Goal: Task Accomplishment & Management: Use online tool/utility

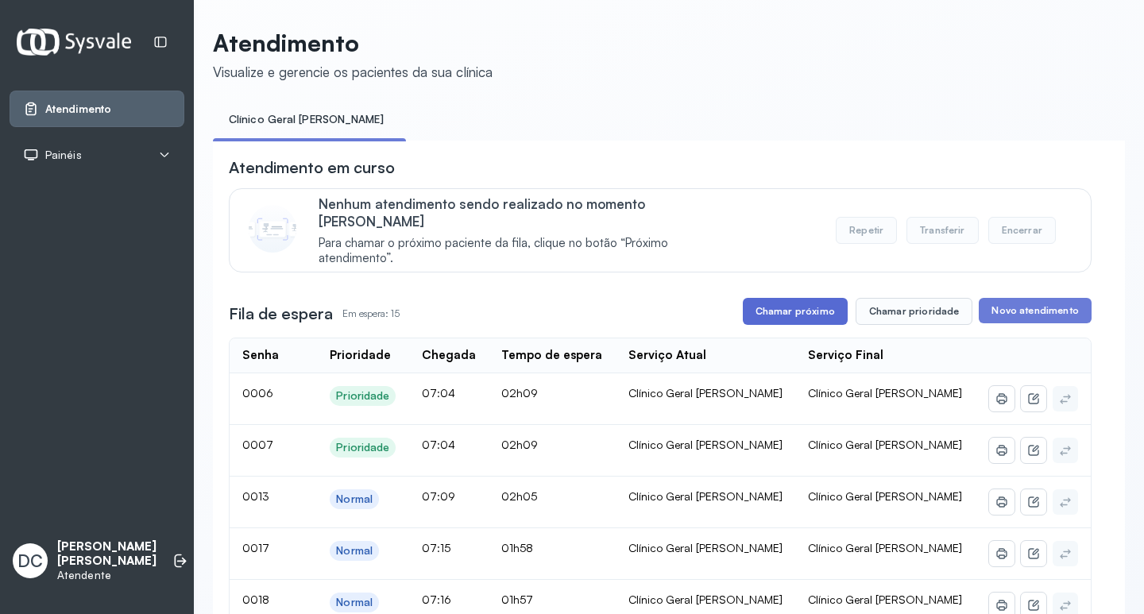
click at [812, 298] on button "Chamar próximo" at bounding box center [794, 311] width 105 height 27
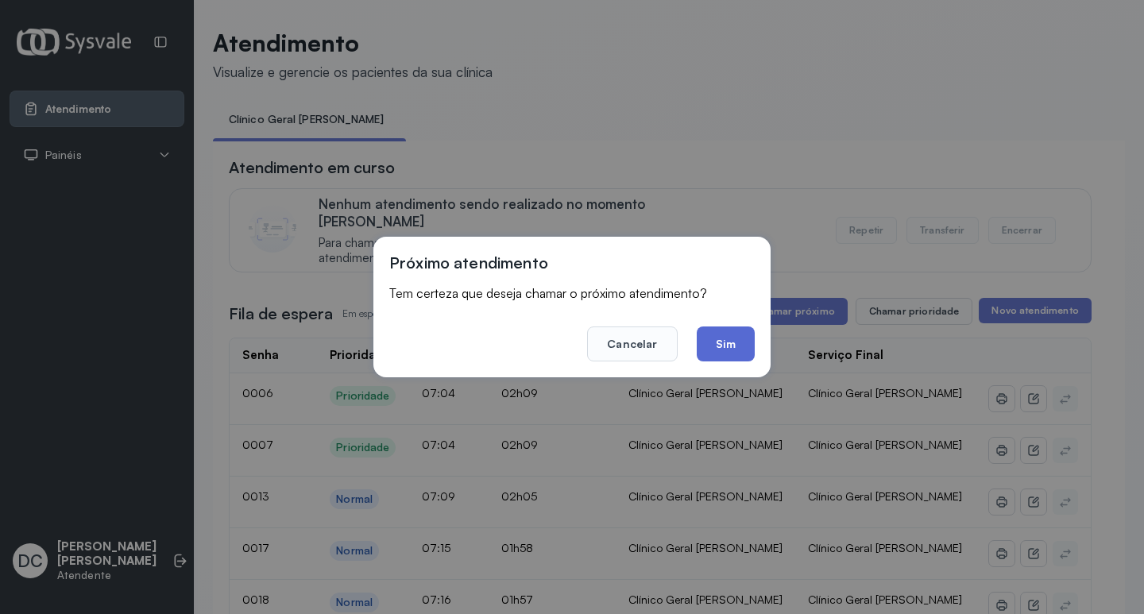
click at [742, 334] on button "Sim" at bounding box center [725, 343] width 58 height 35
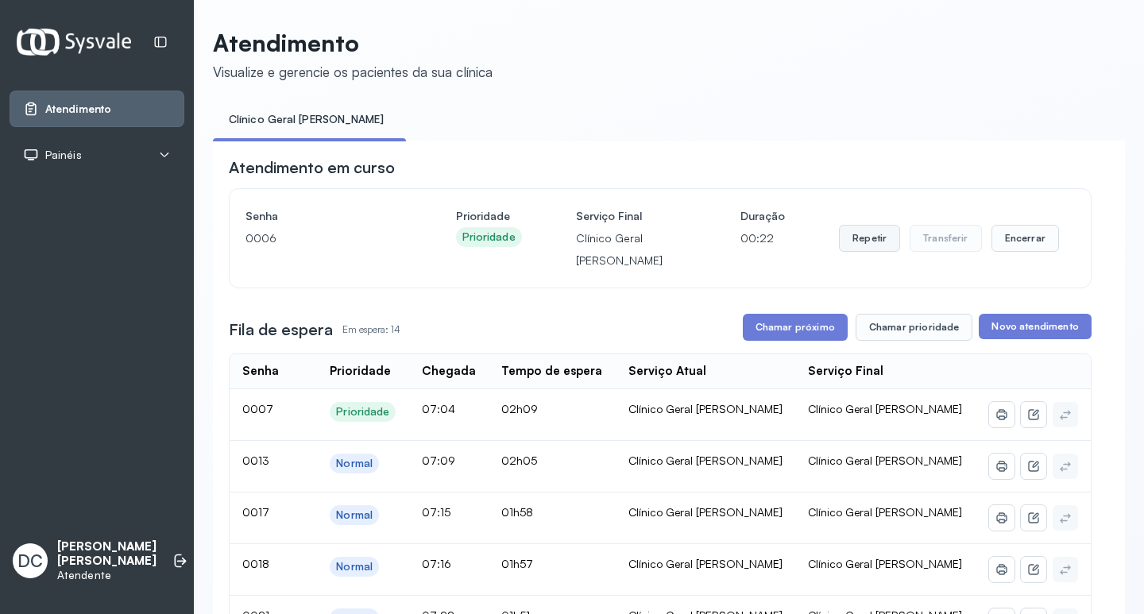
click at [859, 241] on button "Repetir" at bounding box center [869, 238] width 61 height 27
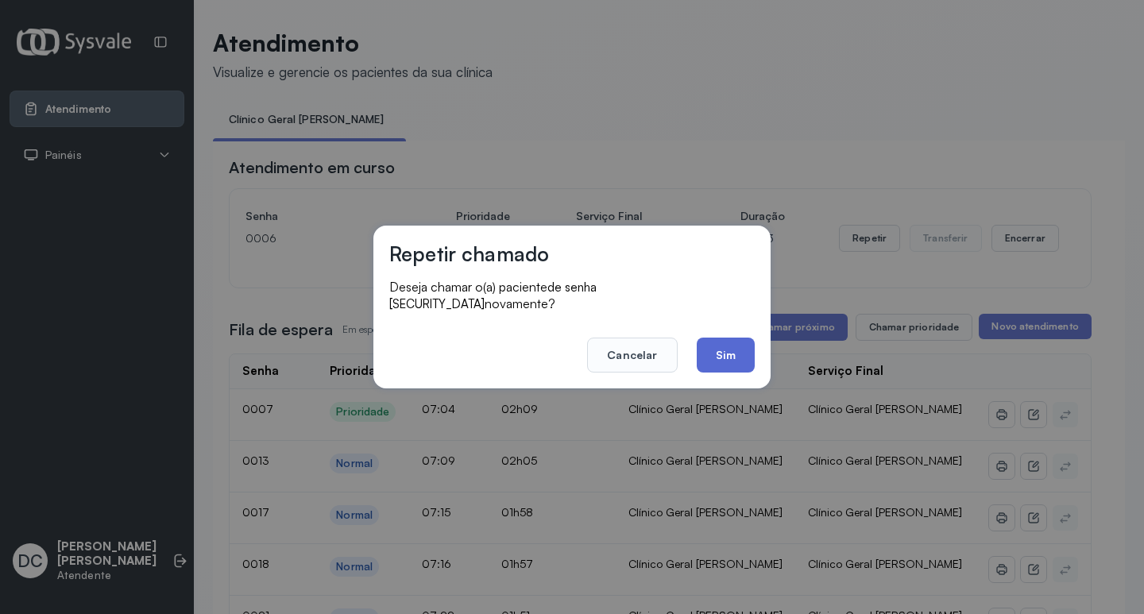
click at [746, 349] on button "Sim" at bounding box center [725, 354] width 58 height 35
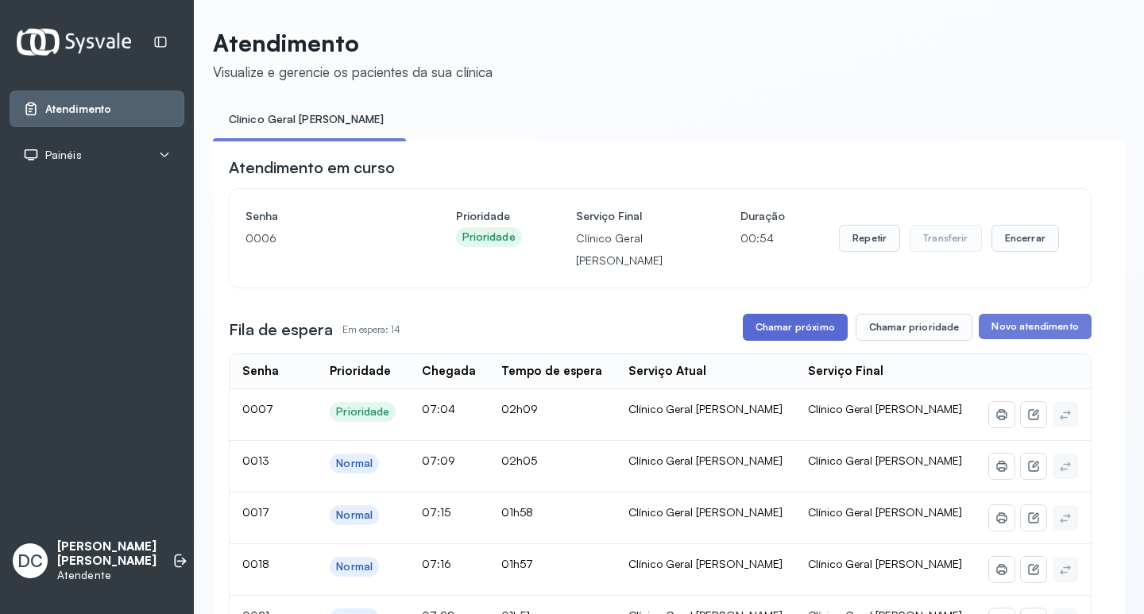
click at [783, 328] on button "Chamar próximo" at bounding box center [794, 327] width 105 height 27
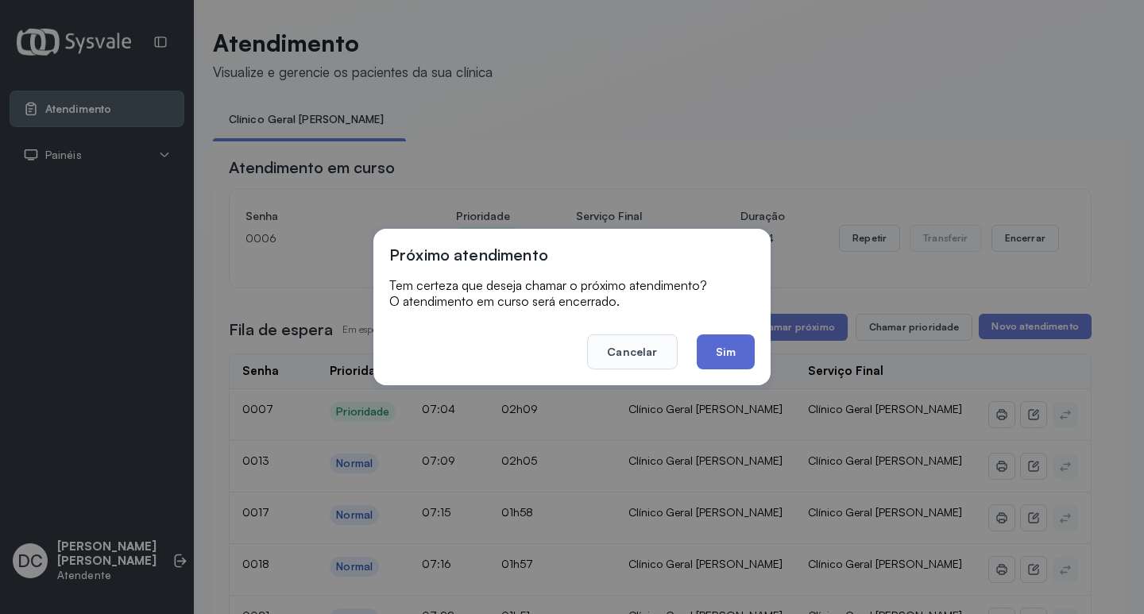
click at [731, 345] on button "Sim" at bounding box center [725, 351] width 58 height 35
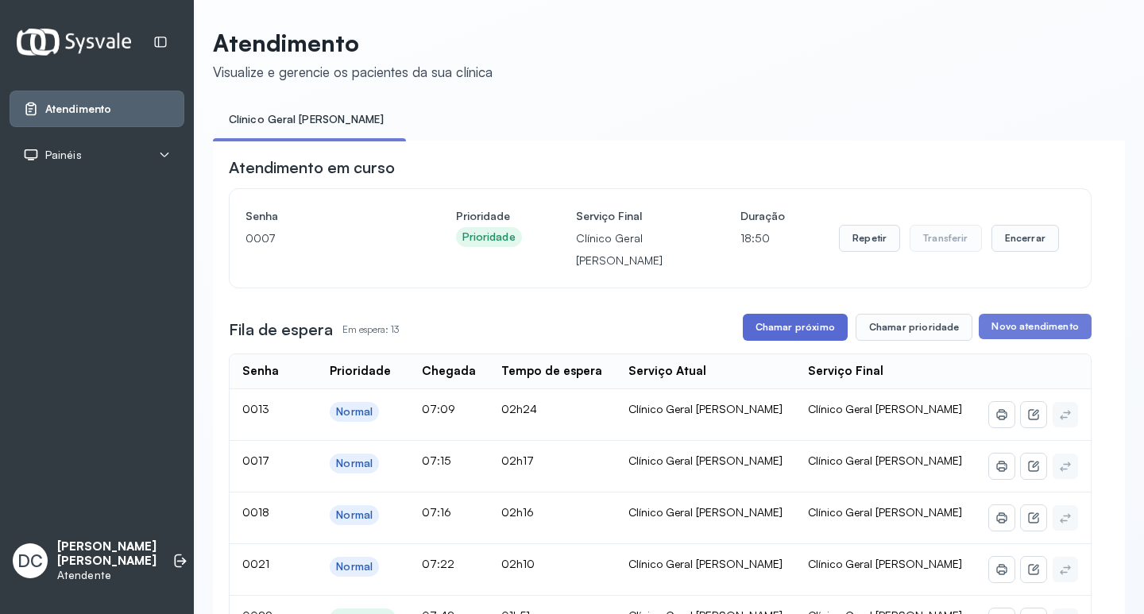
click at [827, 341] on button "Chamar próximo" at bounding box center [794, 327] width 105 height 27
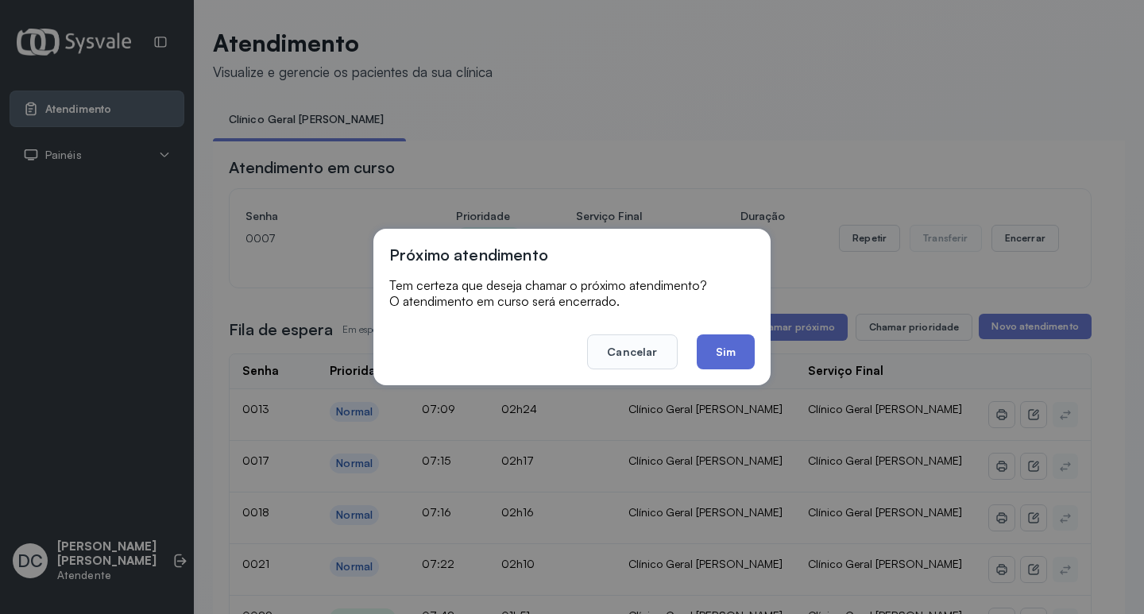
click at [714, 363] on button "Sim" at bounding box center [725, 351] width 58 height 35
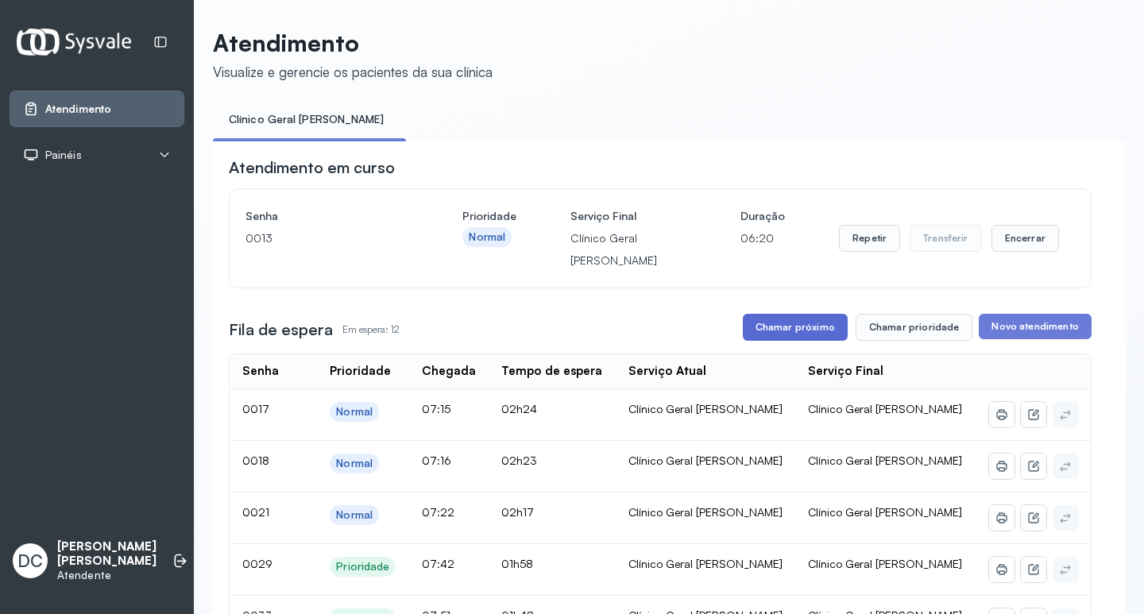
click at [816, 326] on button "Chamar próximo" at bounding box center [794, 327] width 105 height 27
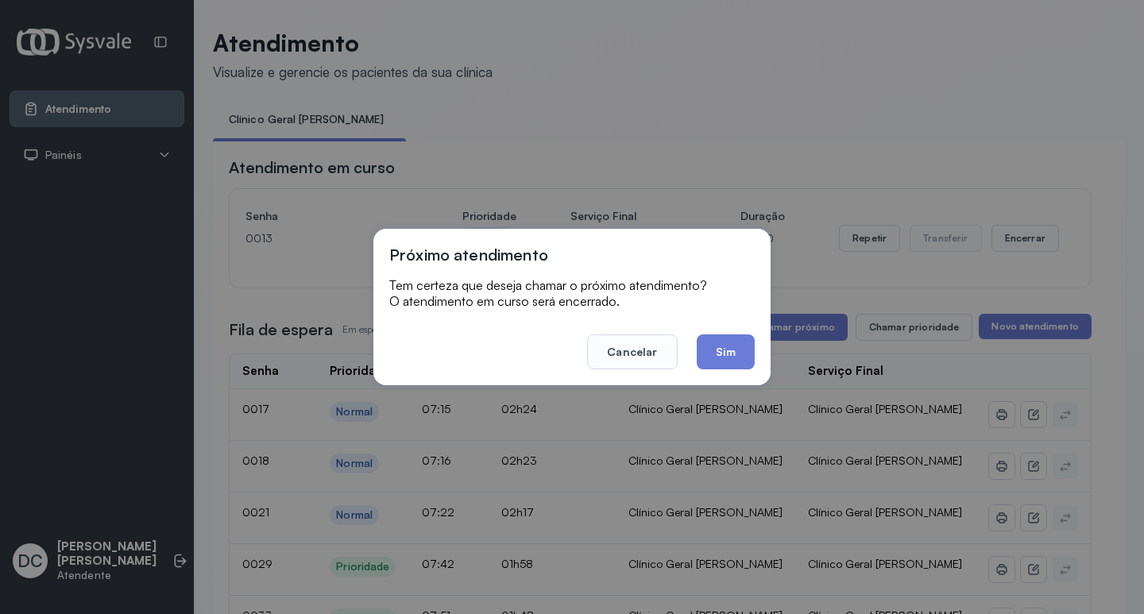
click at [750, 352] on button "Sim" at bounding box center [725, 351] width 58 height 35
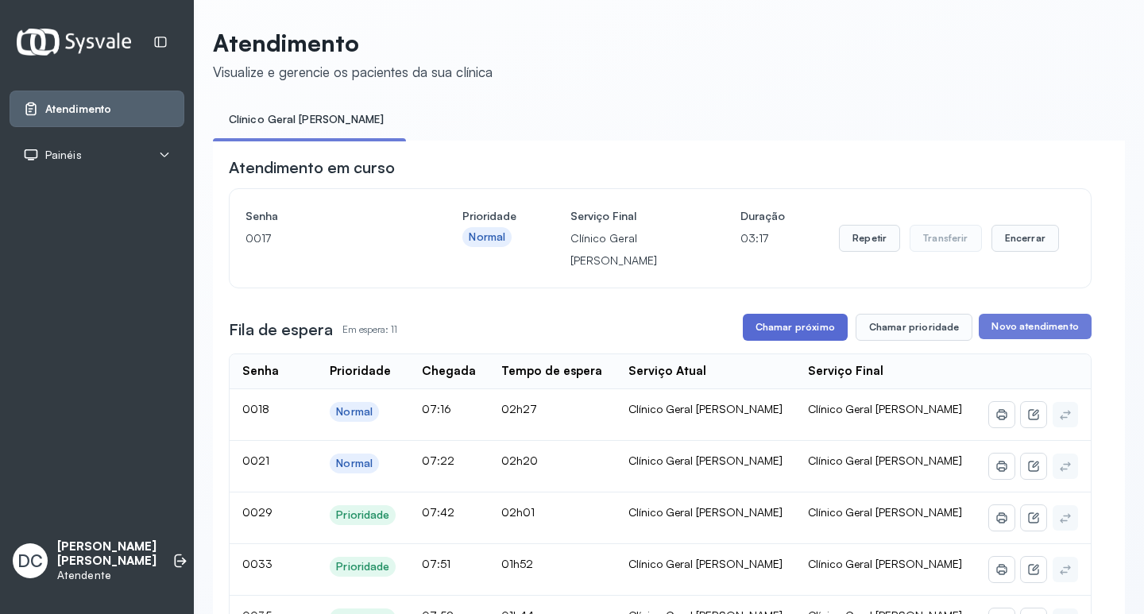
click at [785, 330] on button "Chamar próximo" at bounding box center [794, 327] width 105 height 27
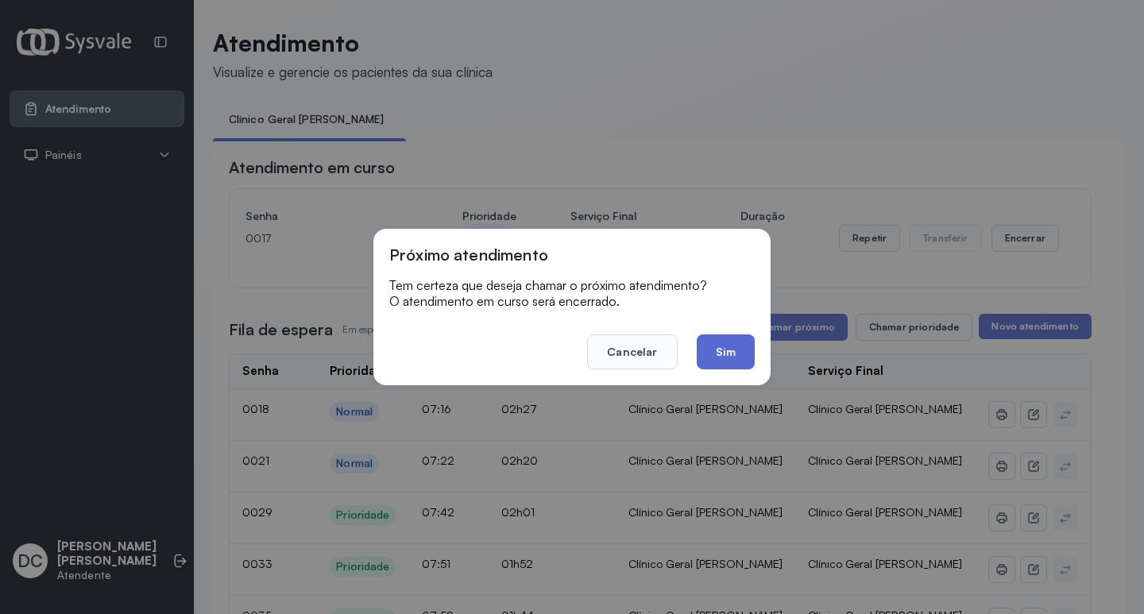
click at [722, 351] on button "Sim" at bounding box center [725, 351] width 58 height 35
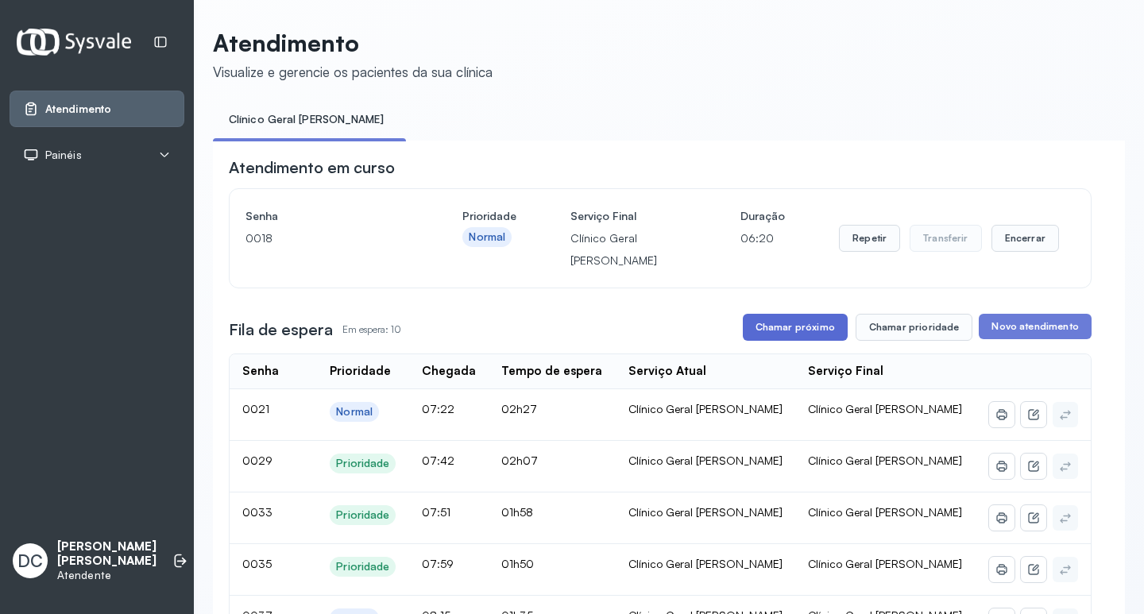
click at [810, 334] on button "Chamar próximo" at bounding box center [794, 327] width 105 height 27
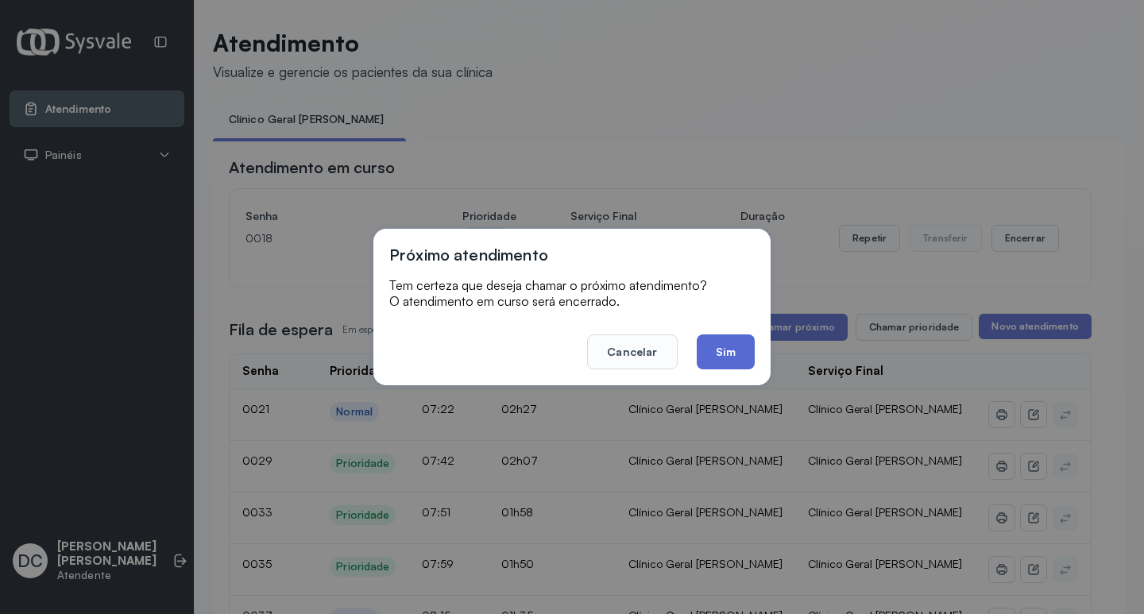
click at [752, 361] on button "Sim" at bounding box center [725, 351] width 58 height 35
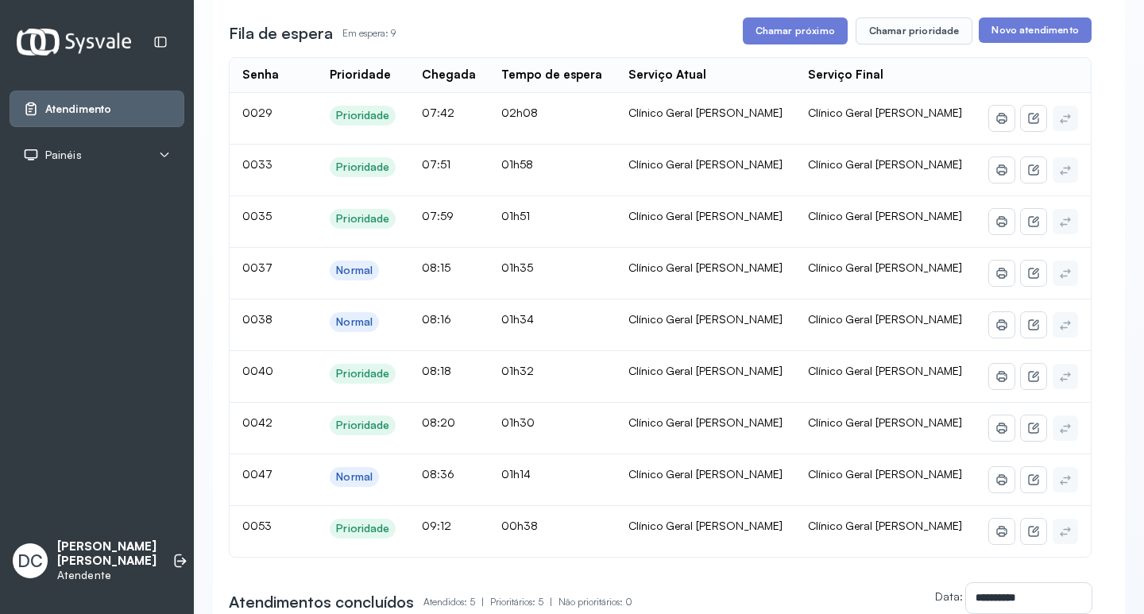
scroll to position [318, 0]
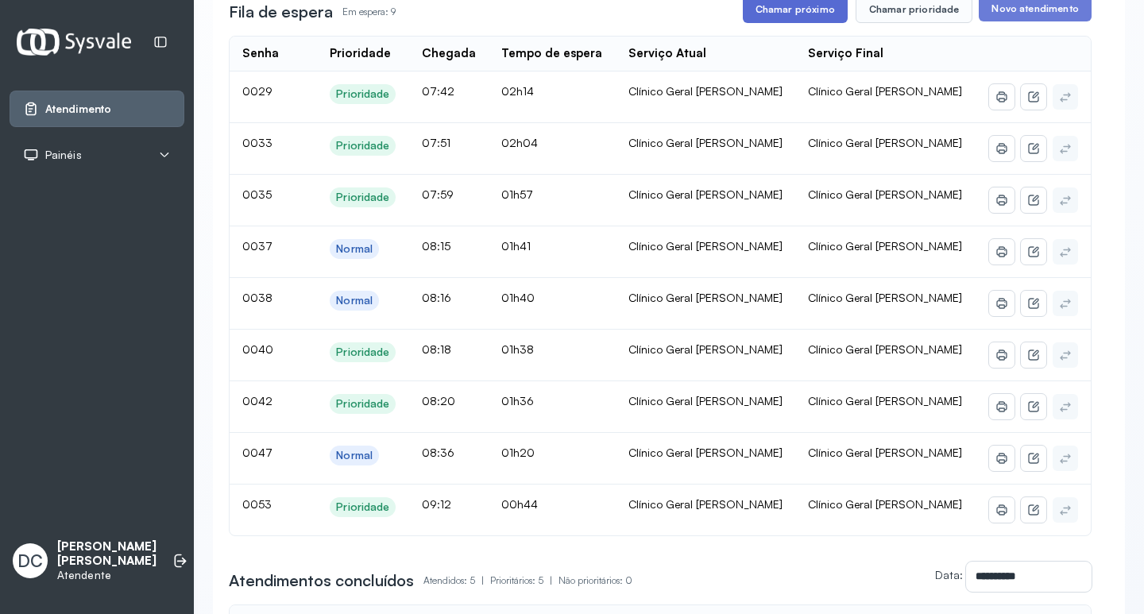
click at [800, 21] on button "Chamar próximo" at bounding box center [794, 9] width 105 height 27
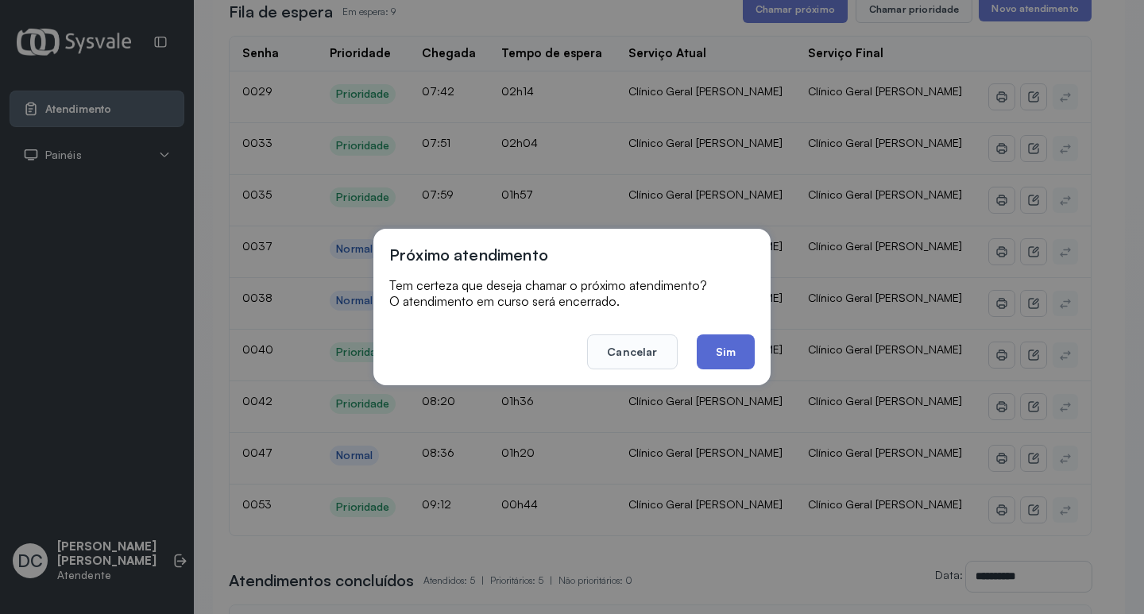
click at [730, 351] on button "Sim" at bounding box center [725, 351] width 58 height 35
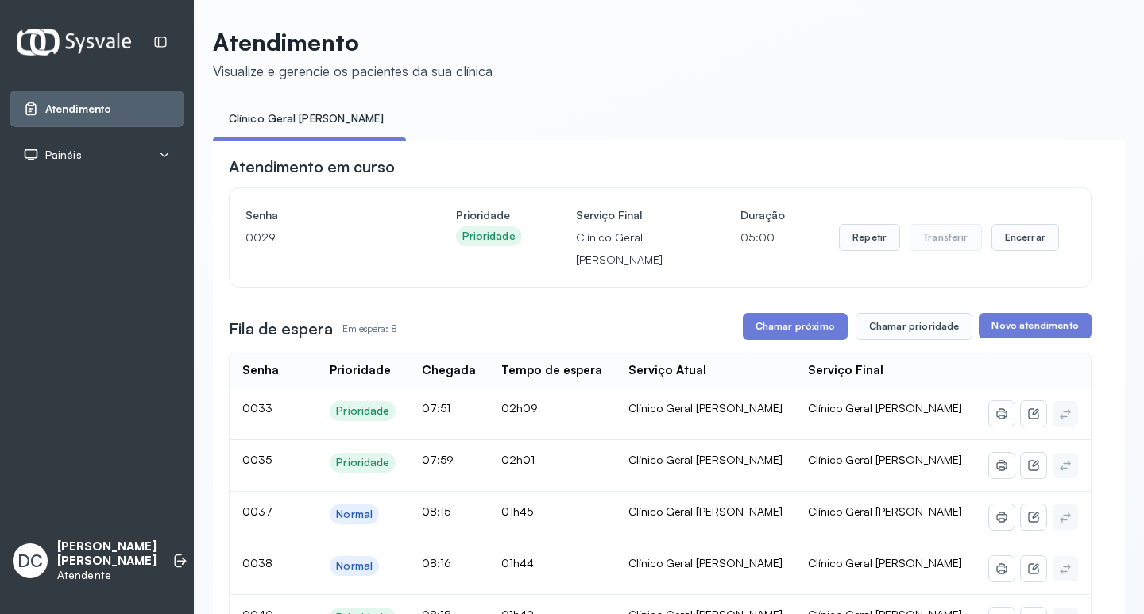
scroll to position [0, 0]
click at [773, 329] on button "Chamar próximo" at bounding box center [794, 327] width 105 height 27
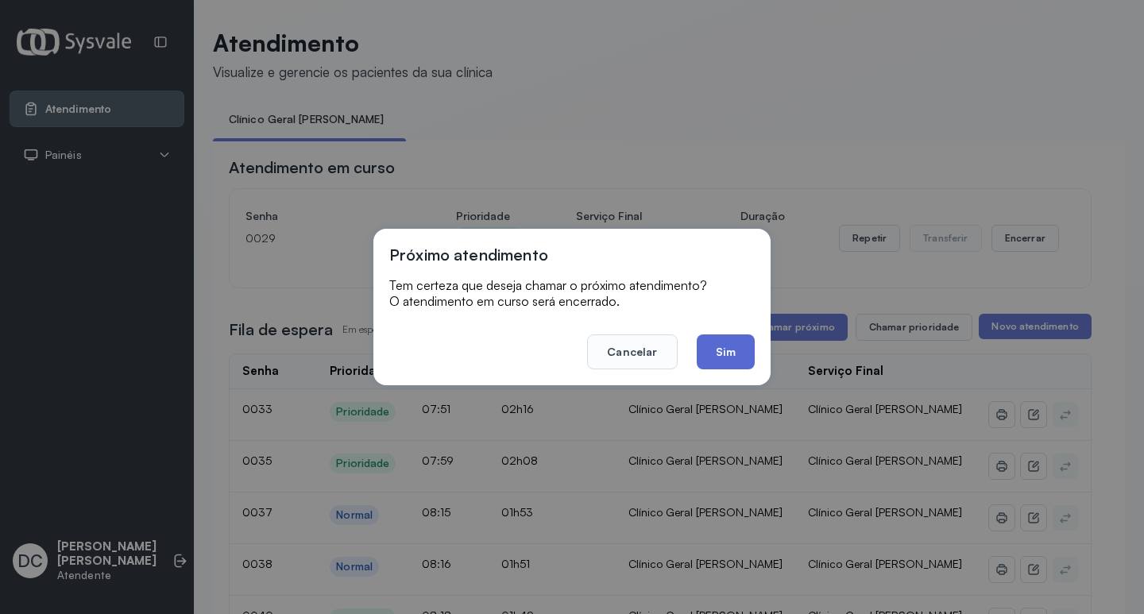
click at [715, 361] on button "Sim" at bounding box center [725, 351] width 58 height 35
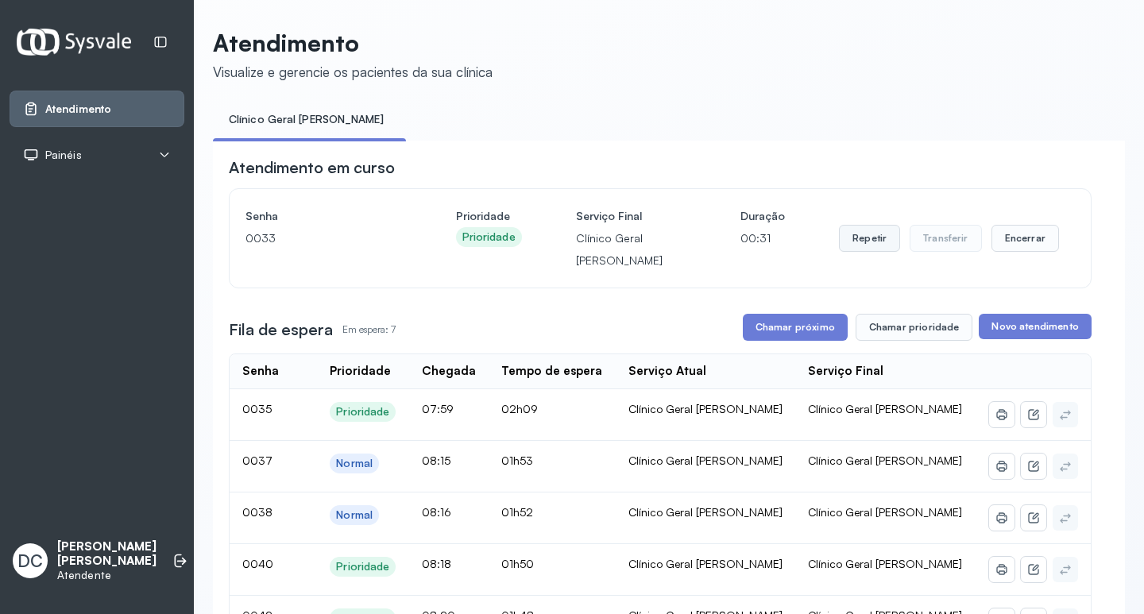
click at [872, 249] on button "Repetir" at bounding box center [869, 238] width 61 height 27
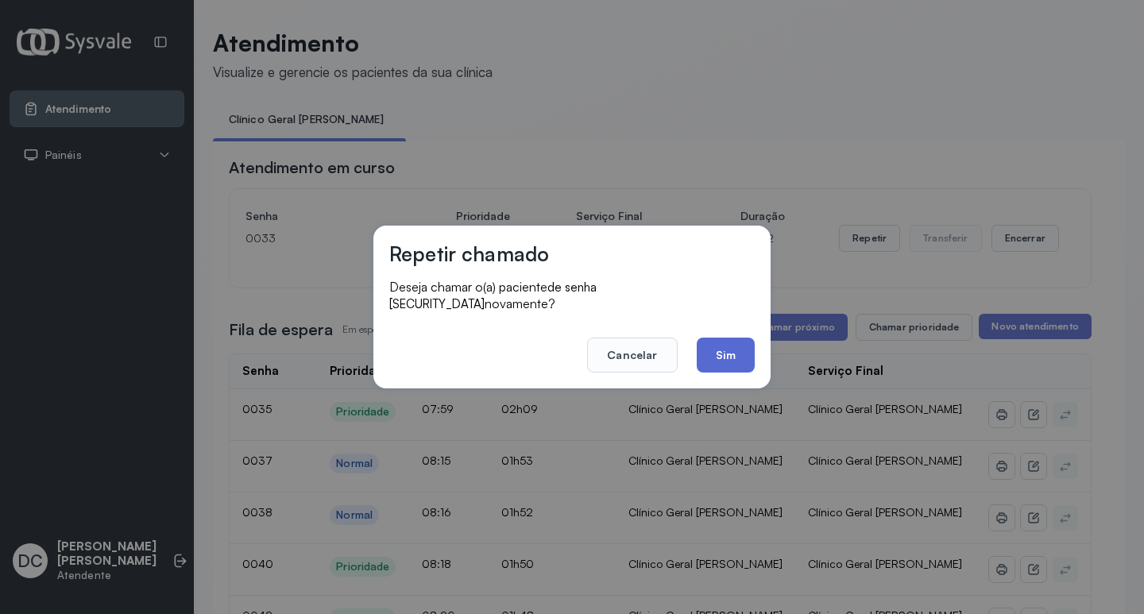
click at [742, 337] on button "Sim" at bounding box center [725, 354] width 58 height 35
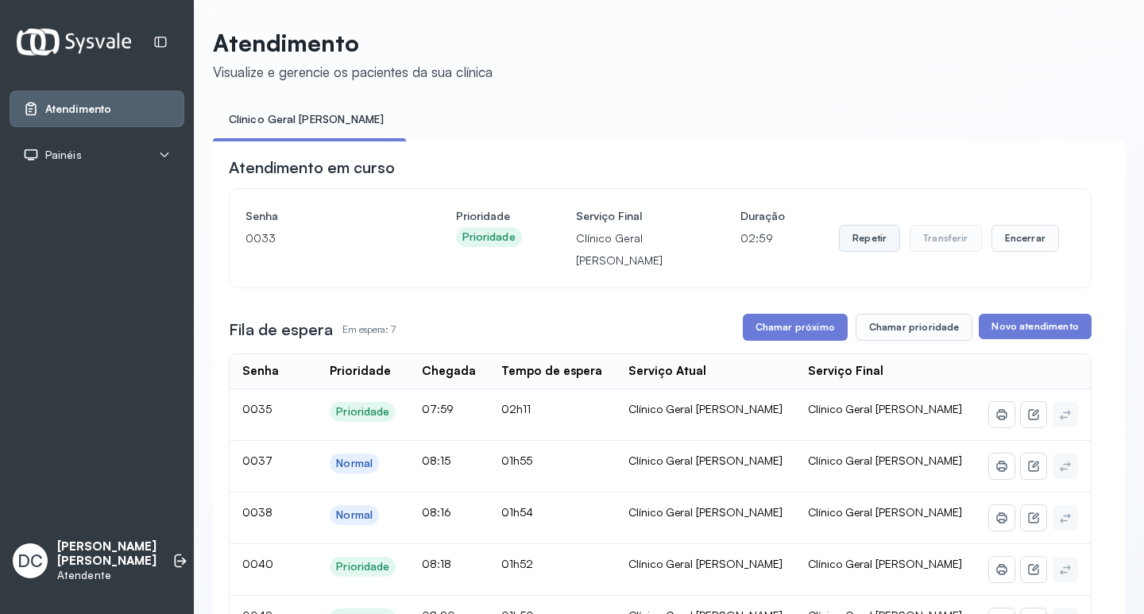
click at [839, 245] on button "Repetir" at bounding box center [869, 238] width 61 height 27
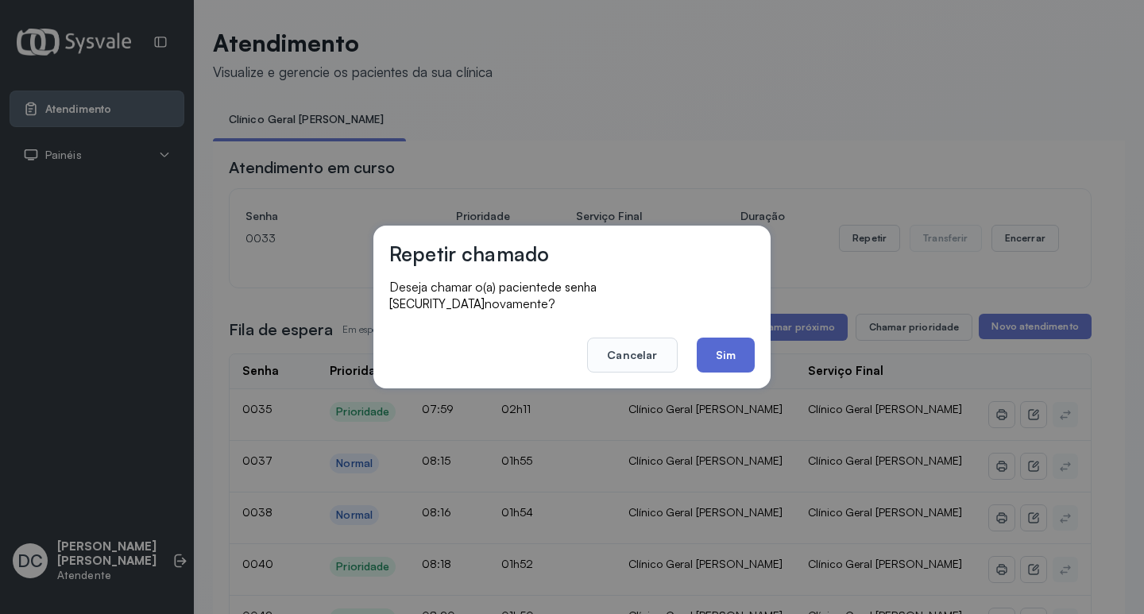
click at [735, 337] on button "Sim" at bounding box center [725, 354] width 58 height 35
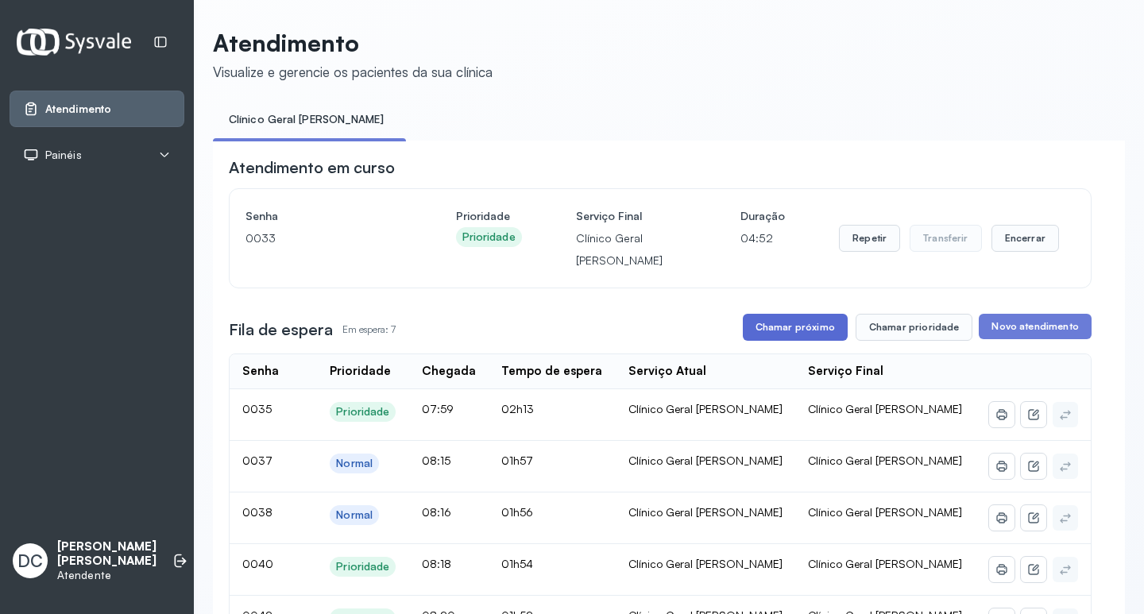
click at [742, 337] on button "Chamar próximo" at bounding box center [794, 327] width 105 height 27
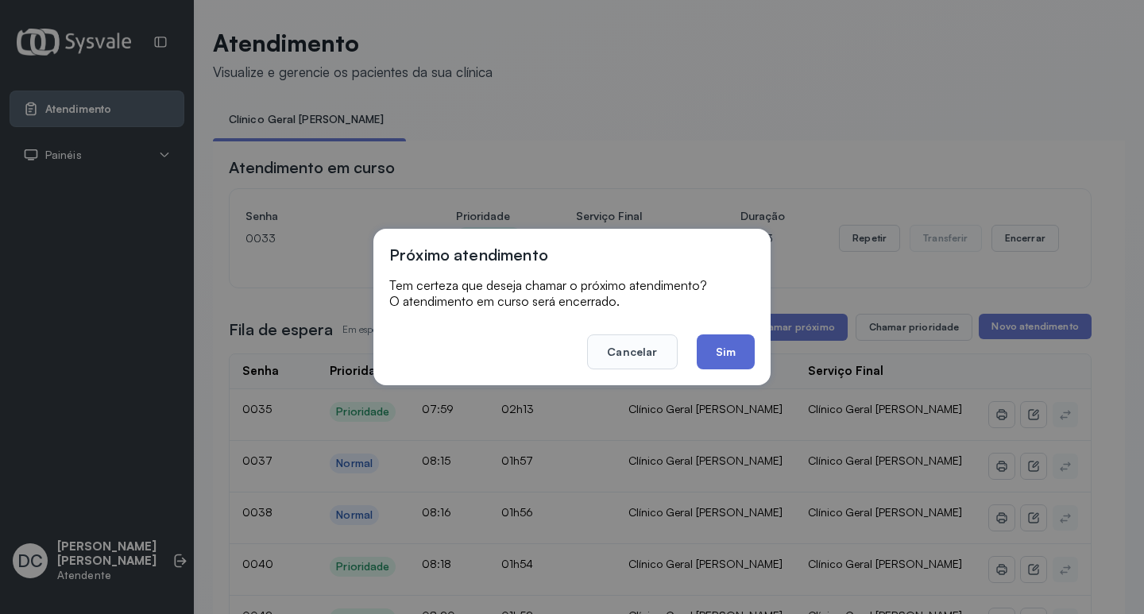
click at [723, 356] on button "Sim" at bounding box center [725, 351] width 58 height 35
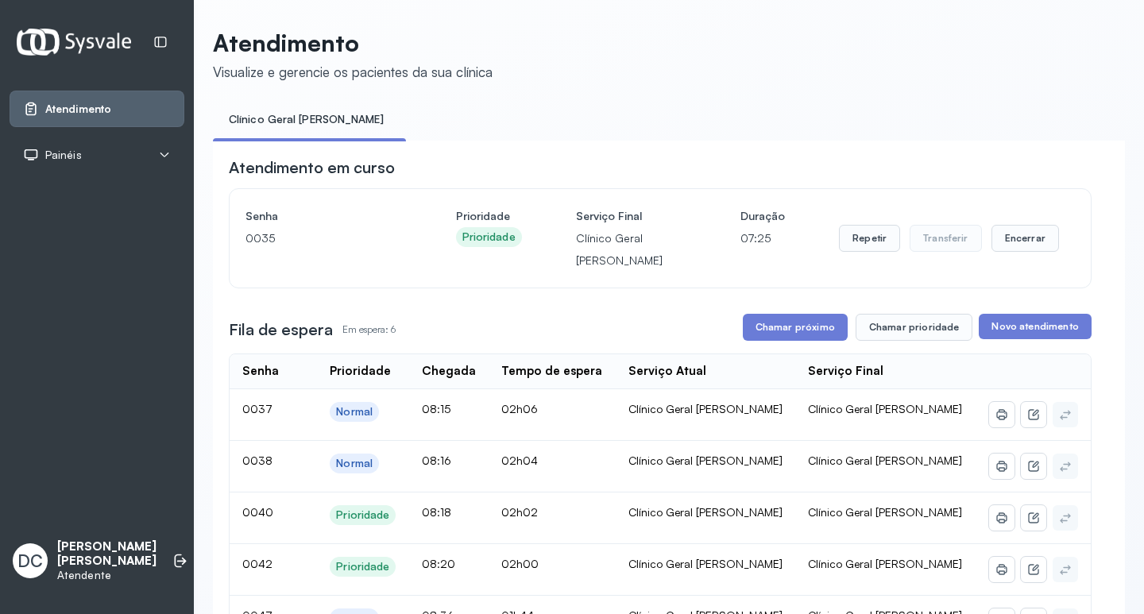
scroll to position [159, 0]
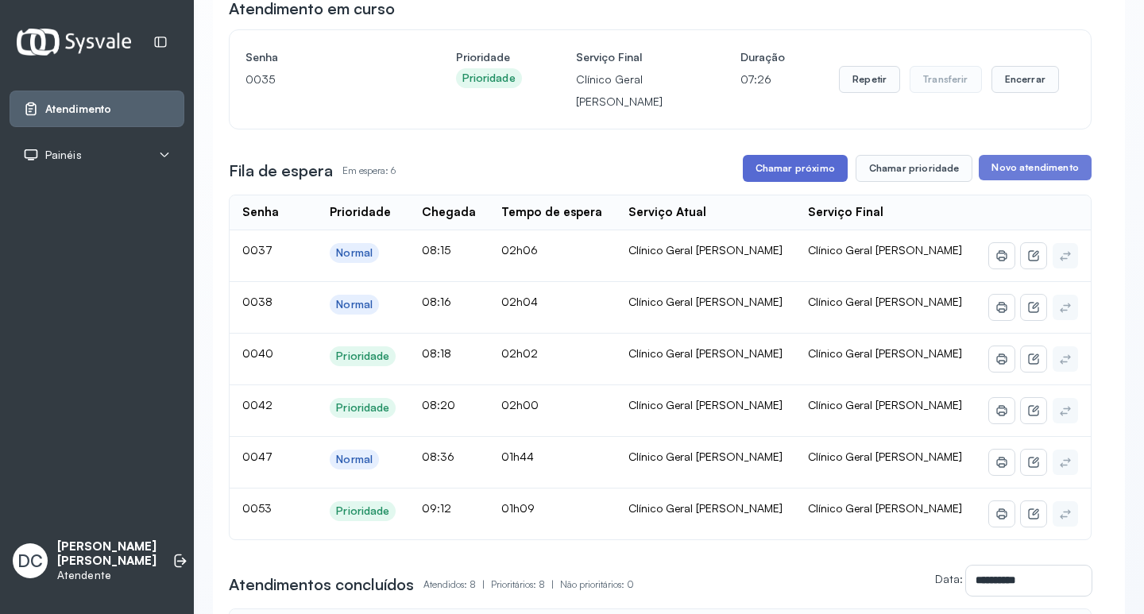
click at [816, 172] on button "Chamar próximo" at bounding box center [794, 168] width 105 height 27
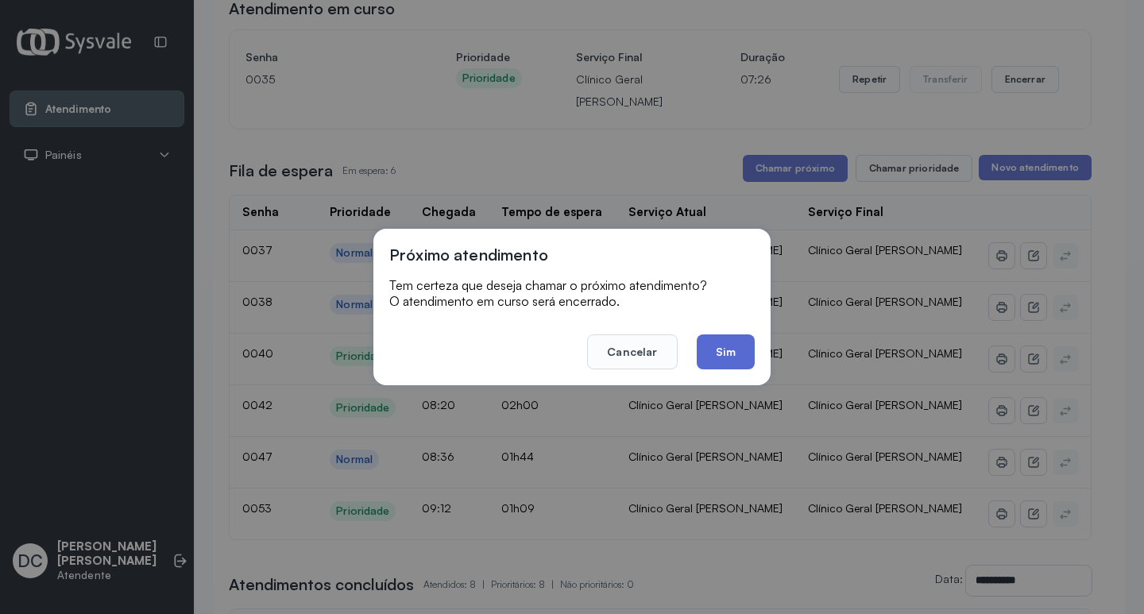
click at [736, 358] on button "Sim" at bounding box center [725, 351] width 58 height 35
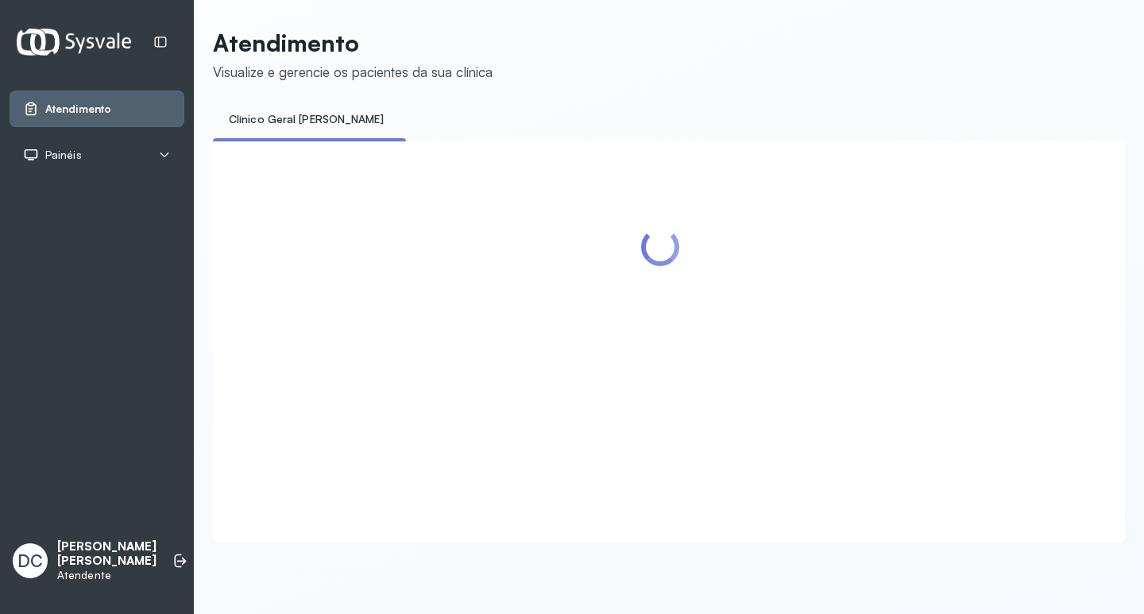
scroll to position [0, 0]
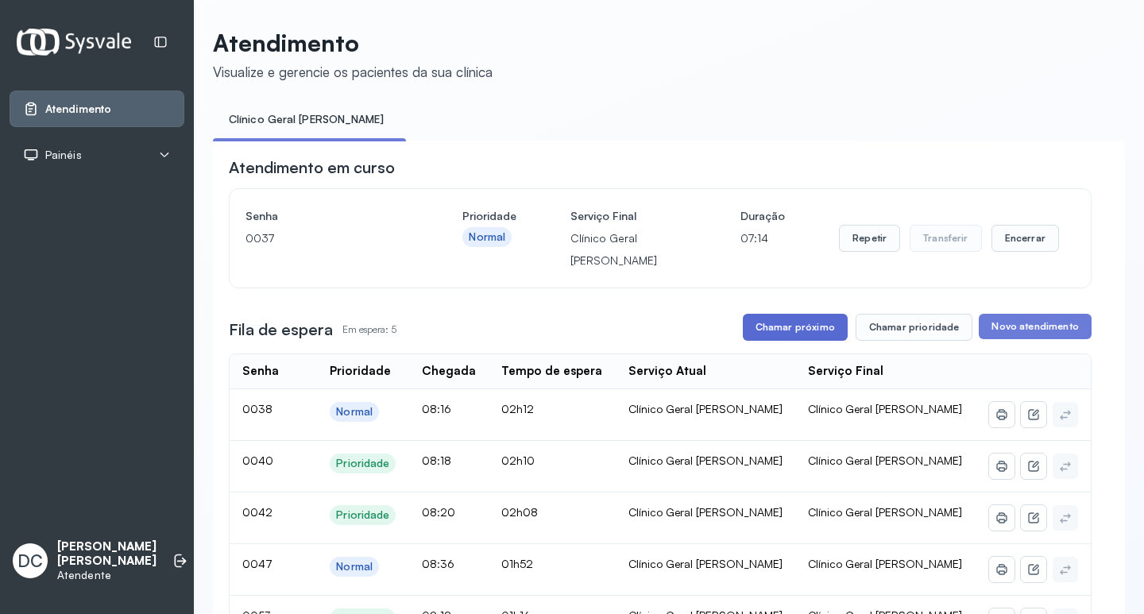
click at [810, 326] on button "Chamar próximo" at bounding box center [794, 327] width 105 height 27
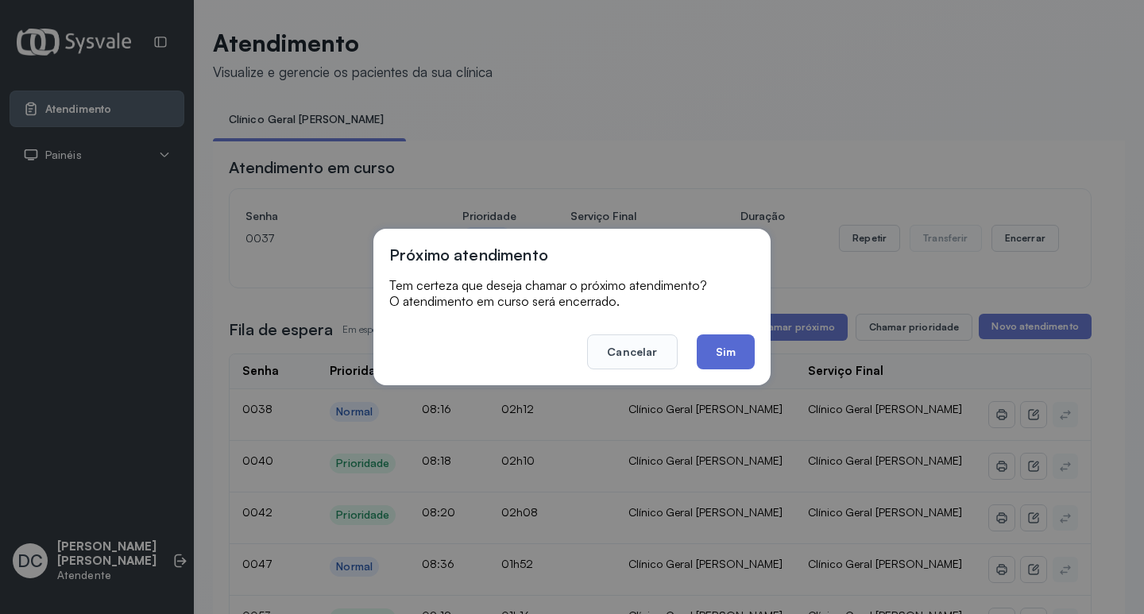
click at [719, 357] on button "Sim" at bounding box center [725, 351] width 58 height 35
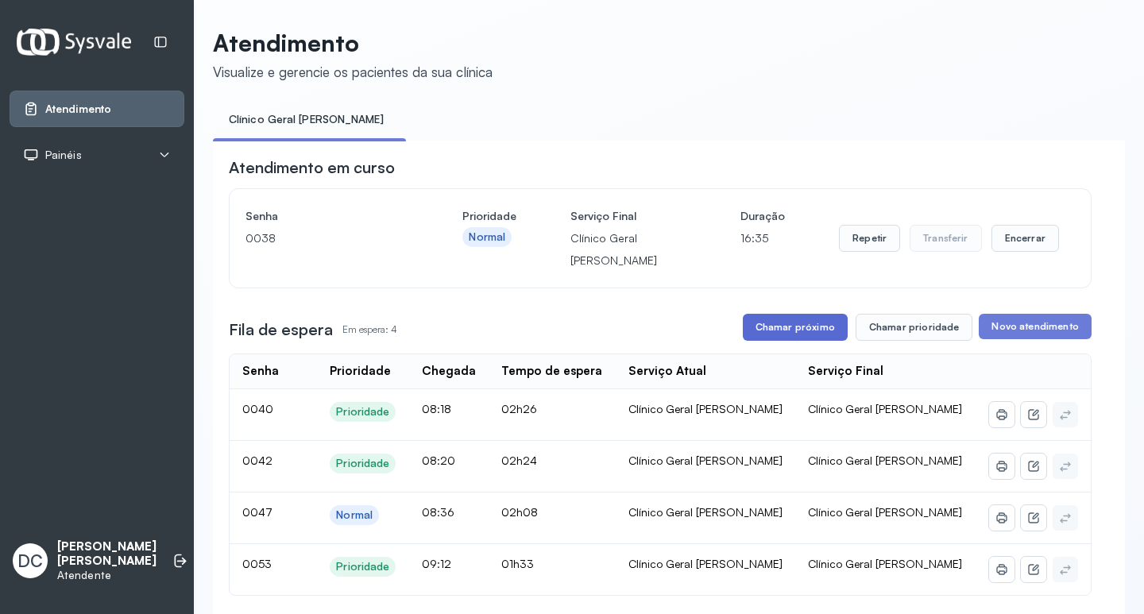
click at [804, 334] on button "Chamar próximo" at bounding box center [794, 327] width 105 height 27
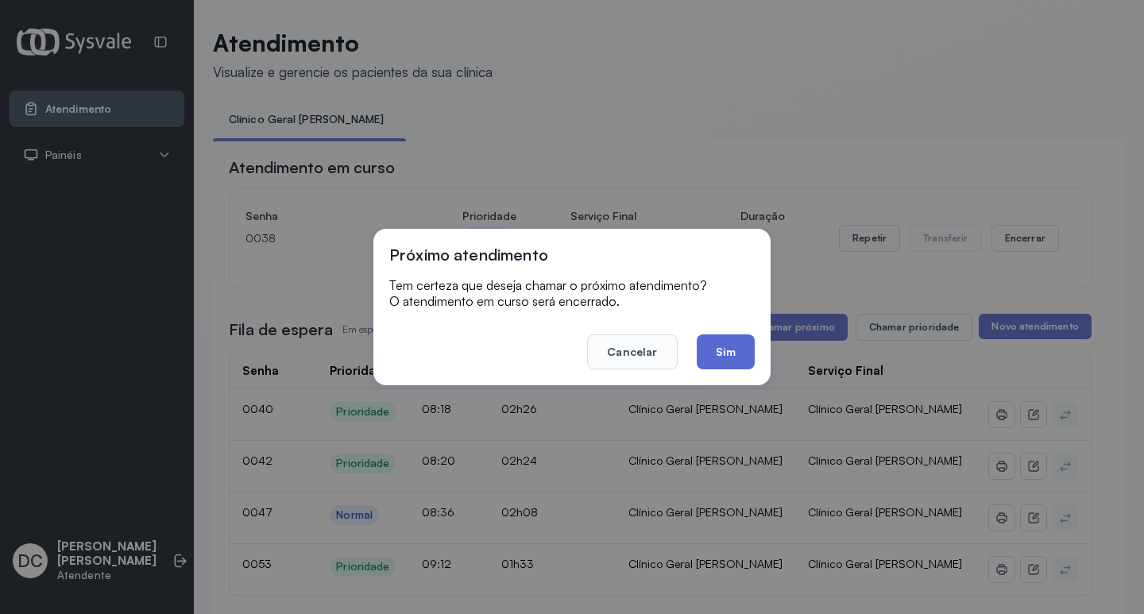
click at [736, 348] on button "Sim" at bounding box center [725, 351] width 58 height 35
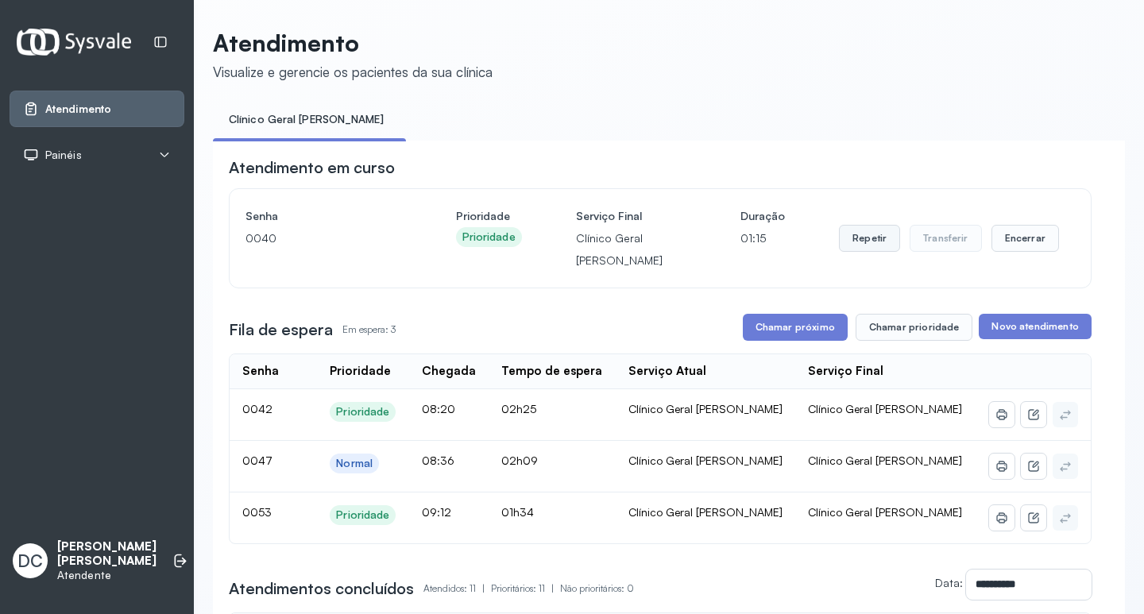
click at [854, 231] on button "Repetir" at bounding box center [869, 238] width 61 height 27
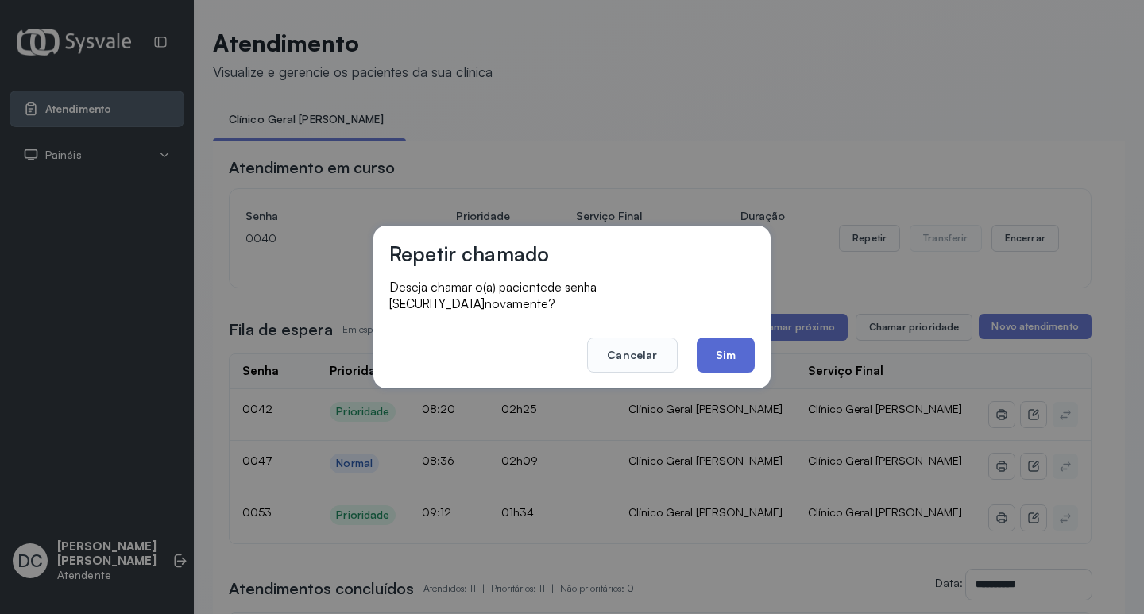
click at [739, 348] on button "Sim" at bounding box center [725, 354] width 58 height 35
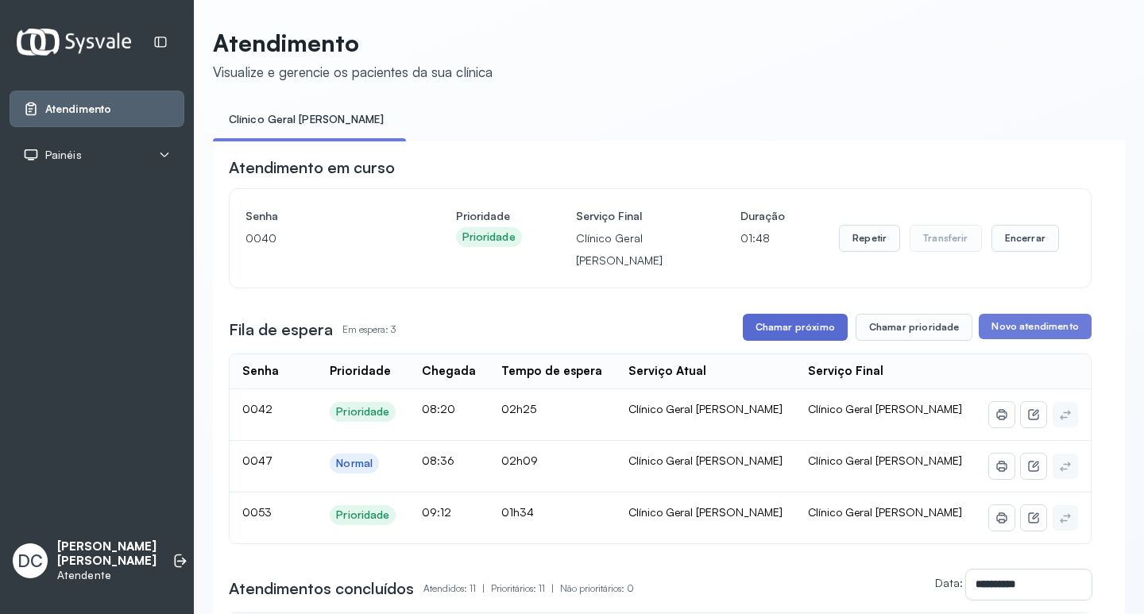
click at [816, 329] on button "Chamar próximo" at bounding box center [794, 327] width 105 height 27
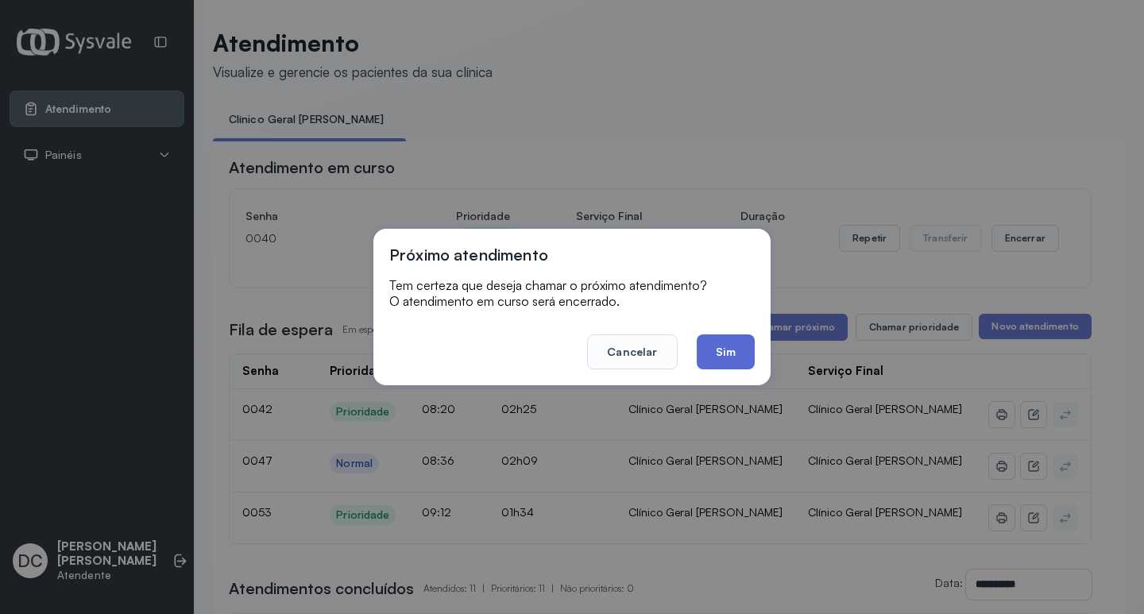
click at [724, 360] on button "Sim" at bounding box center [725, 351] width 58 height 35
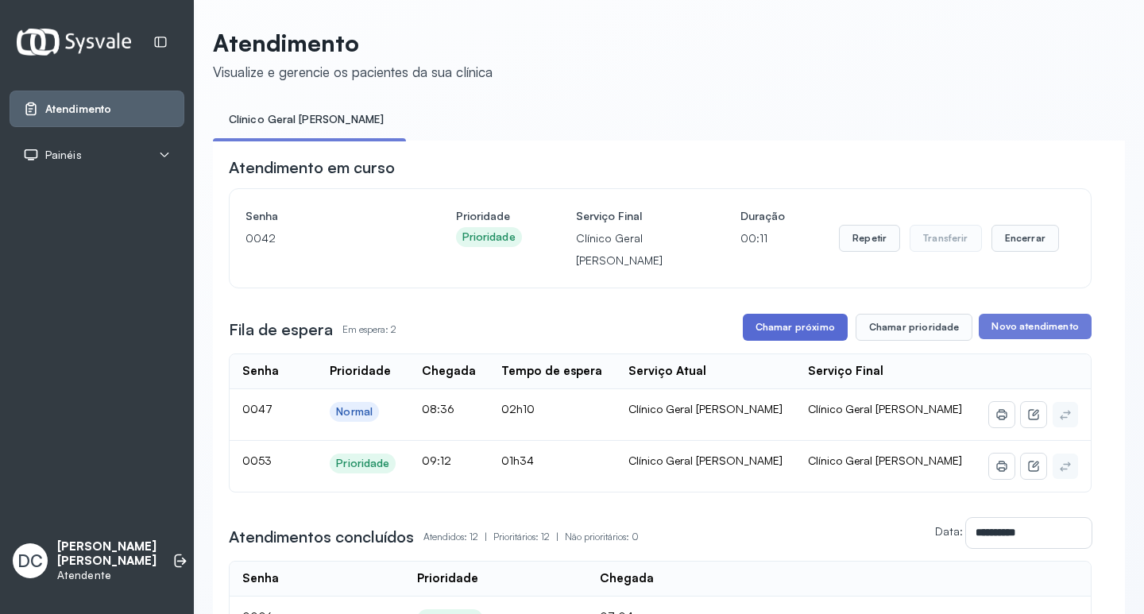
click at [789, 337] on button "Chamar próximo" at bounding box center [794, 327] width 105 height 27
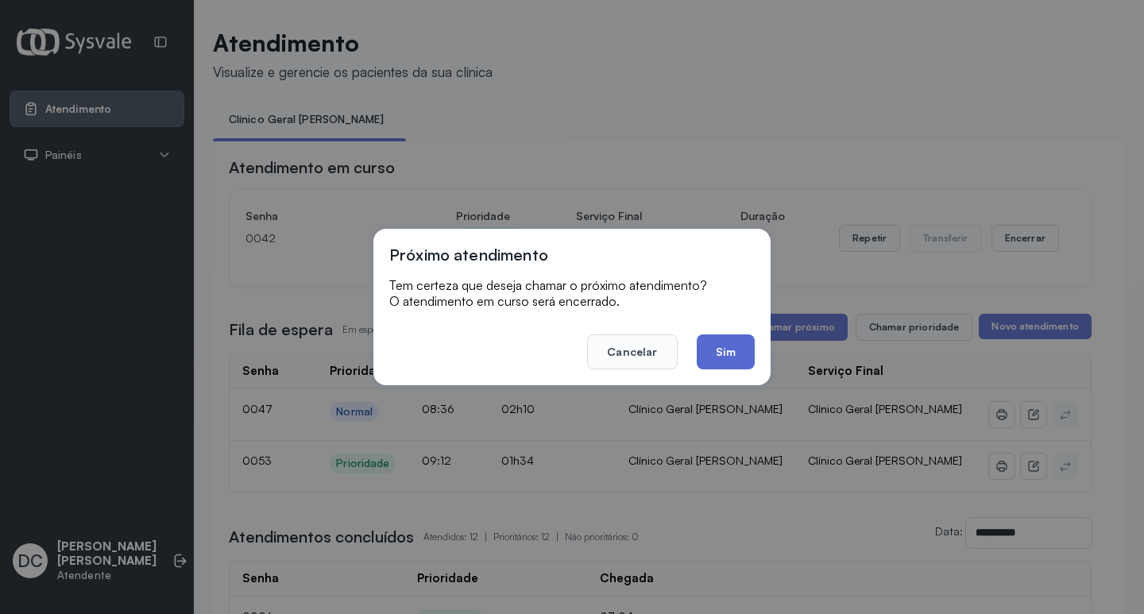
click at [720, 347] on button "Sim" at bounding box center [725, 351] width 58 height 35
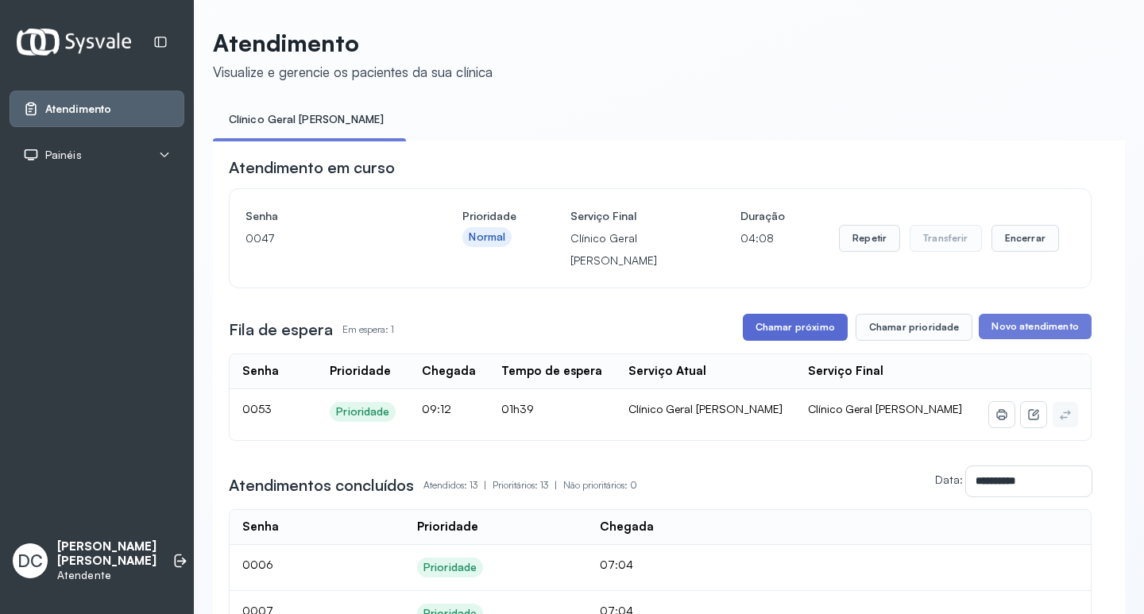
click at [808, 330] on button "Chamar próximo" at bounding box center [794, 327] width 105 height 27
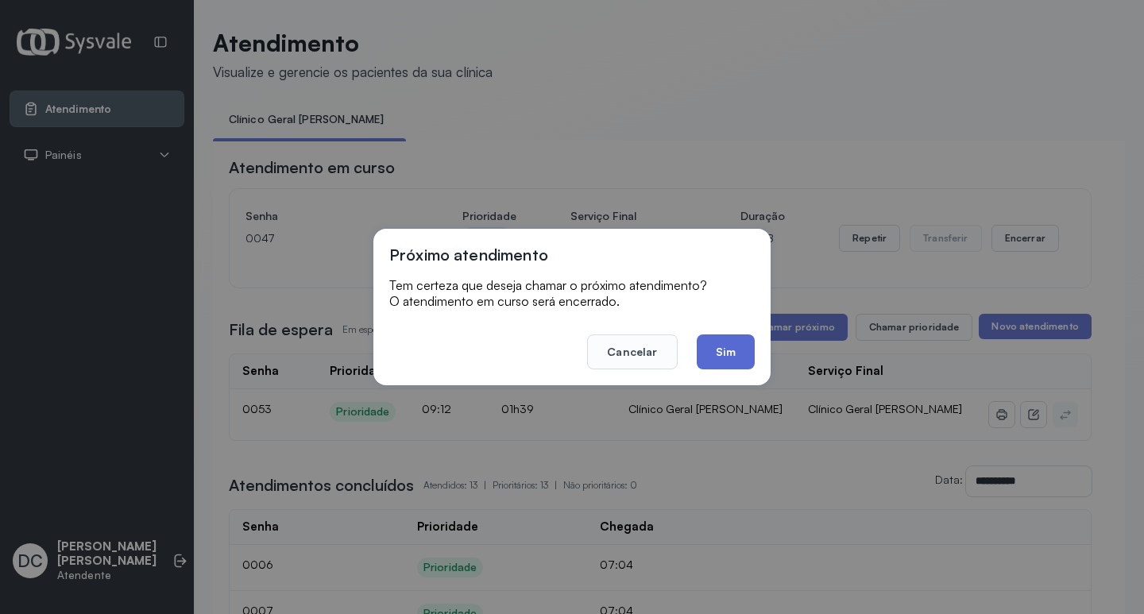
click at [733, 353] on button "Sim" at bounding box center [725, 351] width 58 height 35
